Goal: Check status: Check status

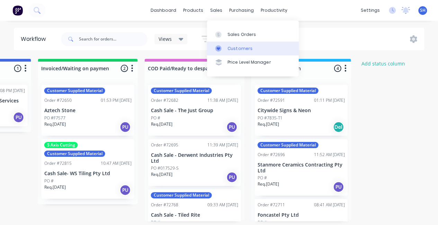
scroll to position [64, 0]
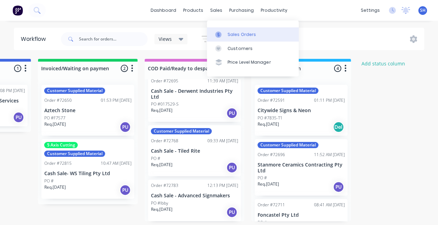
click at [237, 33] on div "Sales Orders" at bounding box center [242, 35] width 28 height 6
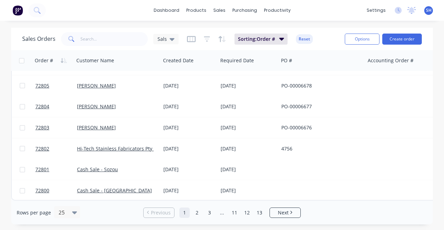
scroll to position [191, 0]
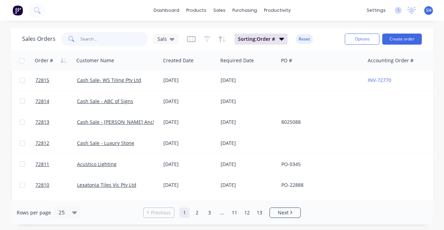
click at [98, 45] on input "text" at bounding box center [114, 39] width 68 height 14
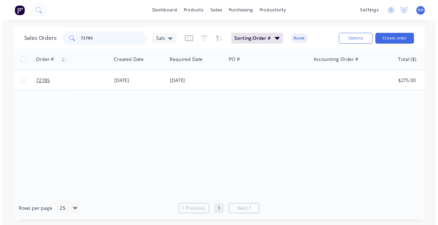
scroll to position [0, 0]
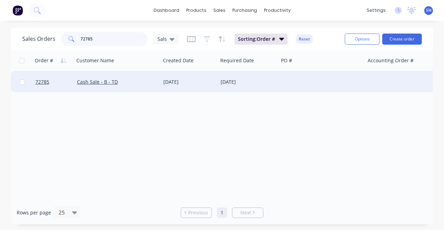
type input "72785"
click at [154, 85] on div "Cash Sale - B - TD" at bounding box center [117, 82] width 81 height 7
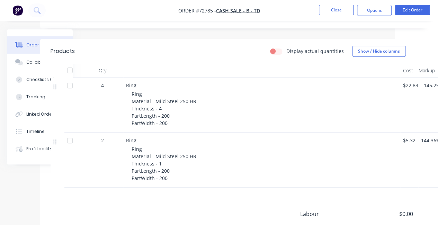
scroll to position [0, 43]
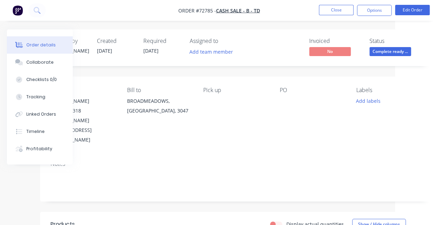
click at [370, 5] on nav "Order #72785 - Cash Sale - B - TD Close Options Edit Order" at bounding box center [219, 10] width 438 height 21
click at [367, 11] on button "Options" at bounding box center [374, 10] width 35 height 11
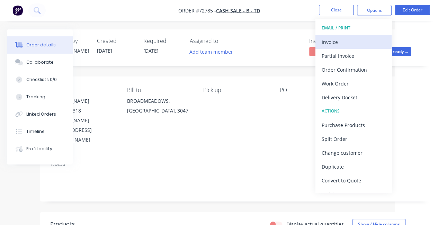
click at [334, 38] on div "Invoice" at bounding box center [354, 42] width 64 height 10
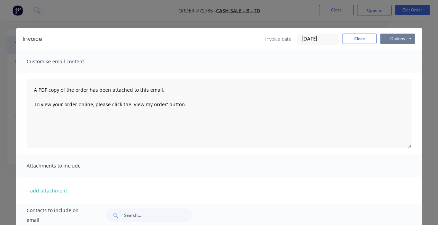
click at [392, 38] on button "Options" at bounding box center [398, 39] width 35 height 10
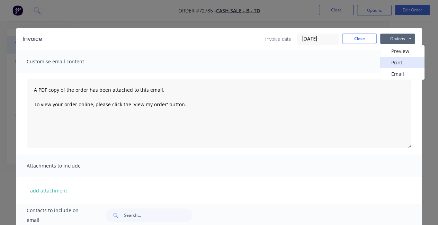
click at [387, 64] on button "Print" at bounding box center [403, 62] width 44 height 11
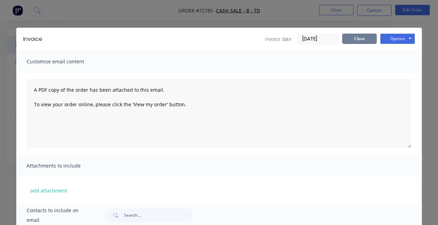
click at [358, 42] on button "Close" at bounding box center [359, 39] width 35 height 10
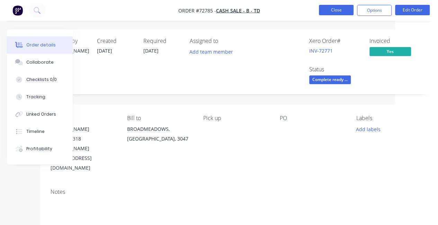
click at [338, 13] on button "Close" at bounding box center [336, 10] width 35 height 10
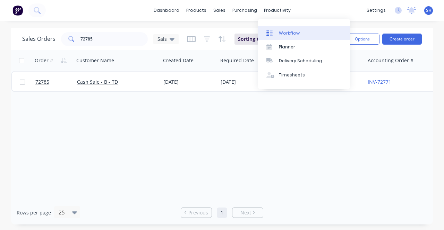
click at [289, 32] on div "Workflow" at bounding box center [289, 33] width 21 height 6
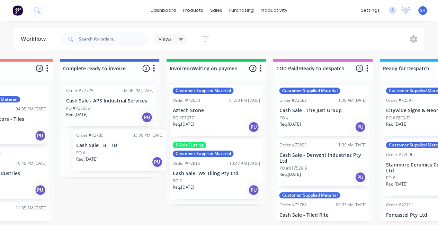
scroll to position [0, 595]
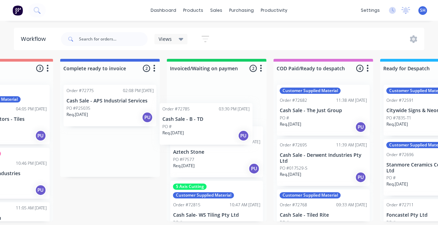
drag, startPoint x: 93, startPoint y: 156, endPoint x: 202, endPoint y: 124, distance: 114.1
click at [202, 124] on div "Submitted 0 Status colour #273444 hex #273444 Save Cancel Summaries Total order…" at bounding box center [27, 140] width 1256 height 163
